Goal: Information Seeking & Learning: Check status

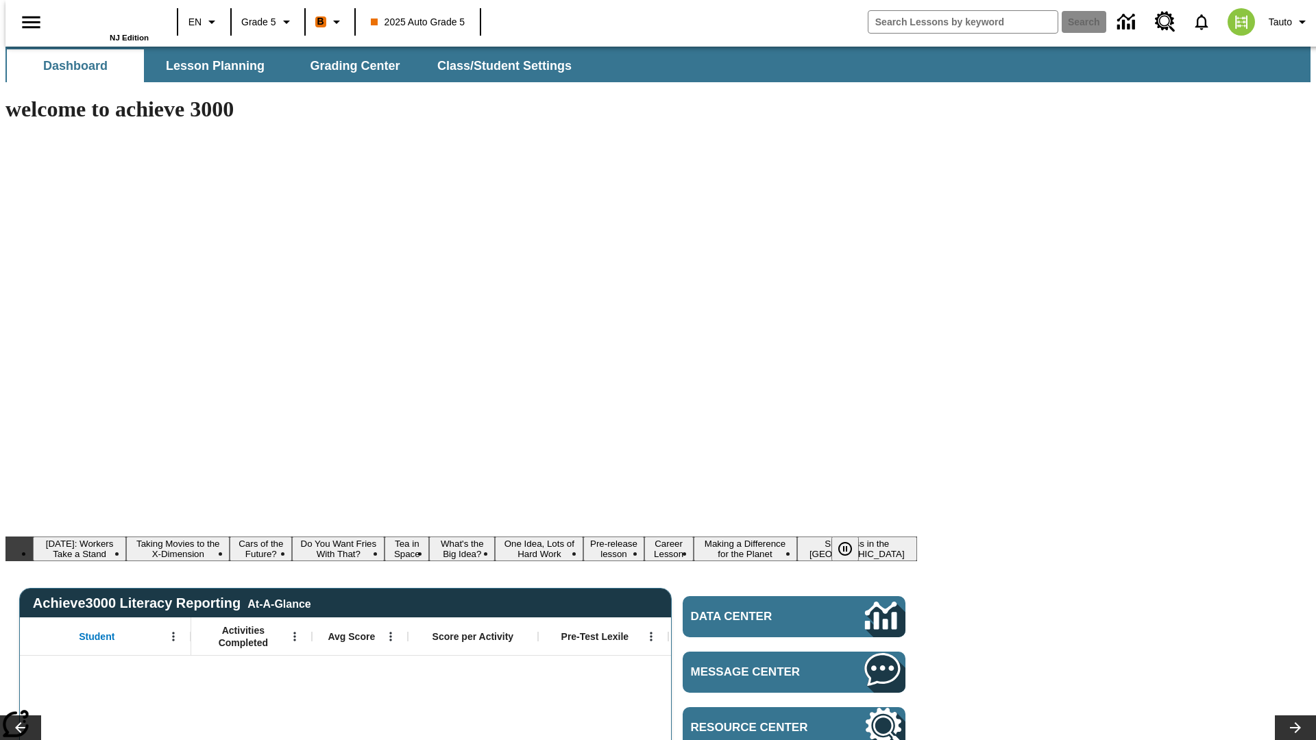
type input "-1"
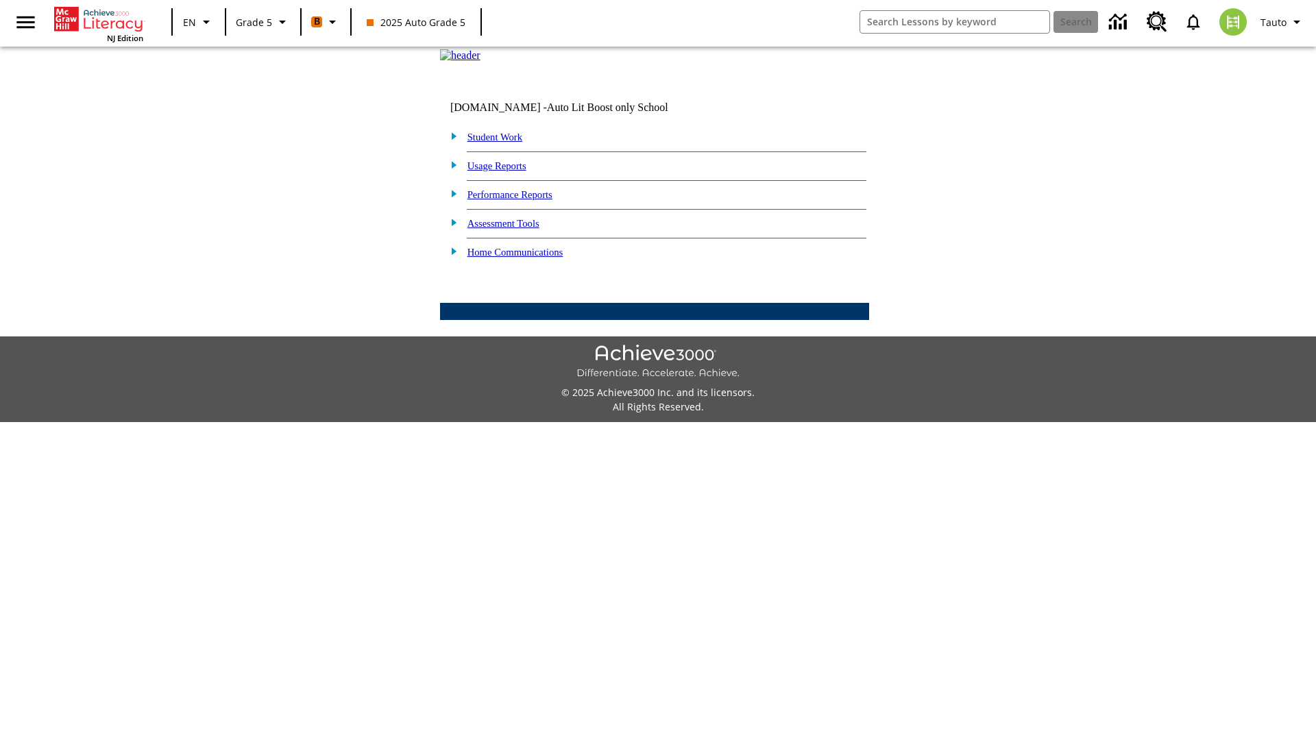
click at [524, 200] on link "Performance Reports" at bounding box center [509, 194] width 85 height 11
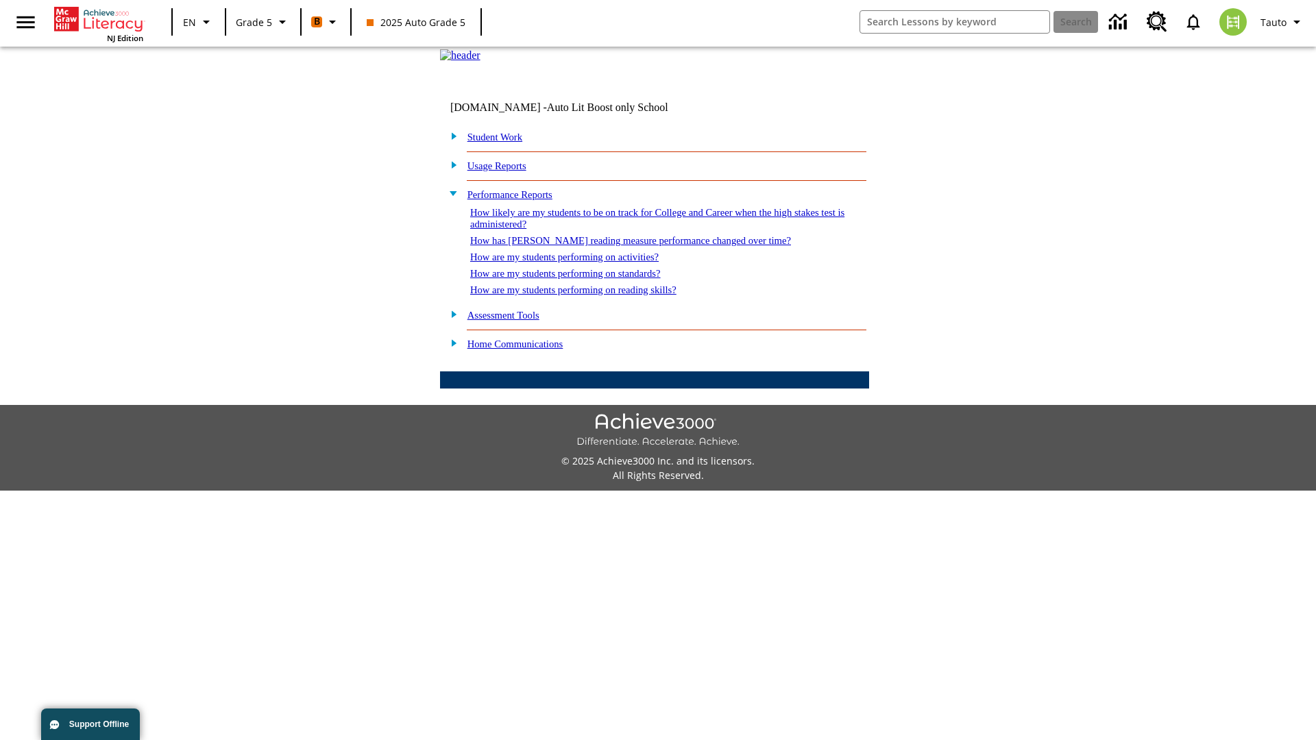
click at [623, 246] on link "How has [PERSON_NAME] reading measure performance changed over time?" at bounding box center [630, 240] width 321 height 11
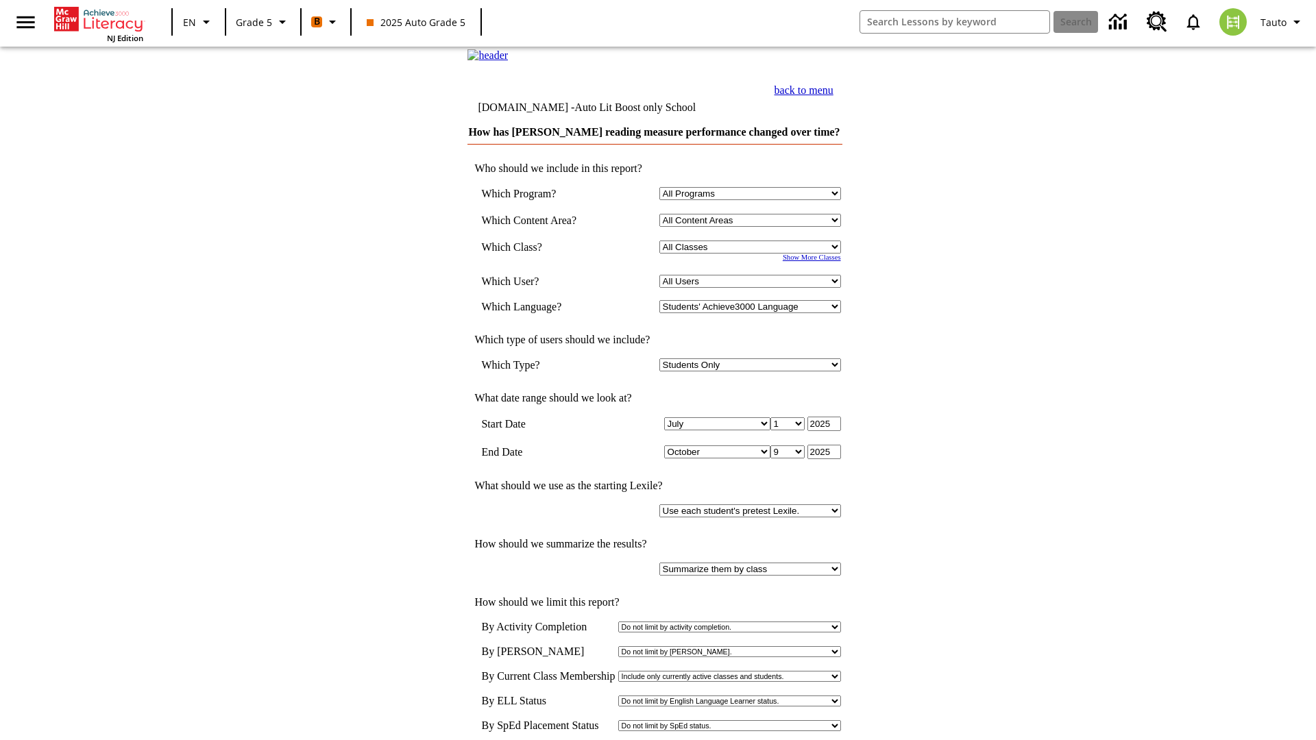
click at [752, 254] on select "Select a Class: All Classes 2025 Auto Grade 5 OL 2025 Auto Grade 6" at bounding box center [750, 247] width 182 height 13
select select "11133131"
